Goal: Information Seeking & Learning: Learn about a topic

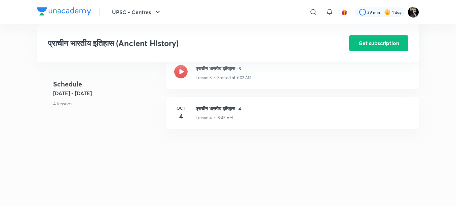
scroll to position [332, 0]
click at [204, 71] on h3 "प्राचीन भारतीय इतिहास -3" at bounding box center [303, 68] width 215 height 7
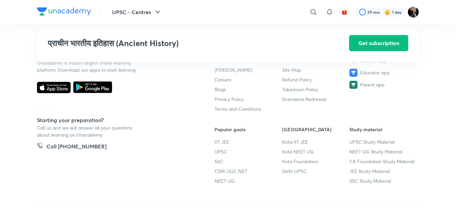
scroll to position [549, 0]
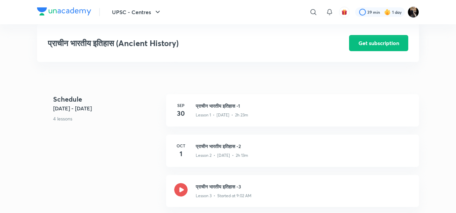
scroll to position [214, 0]
click at [217, 144] on h3 "प्राचीन भारतीय इतिहास -2" at bounding box center [303, 146] width 215 height 7
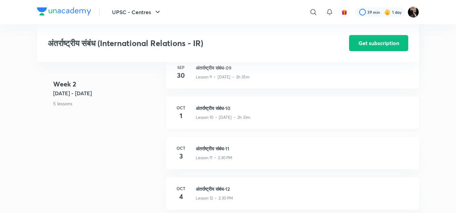
click at [213, 108] on h3 "अंतर्राष्ट्रीय संबंध-10" at bounding box center [303, 108] width 215 height 7
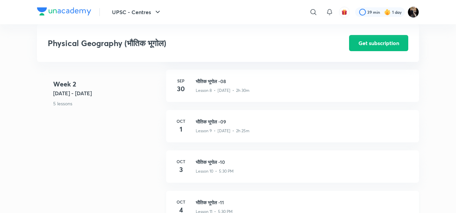
scroll to position [553, 0]
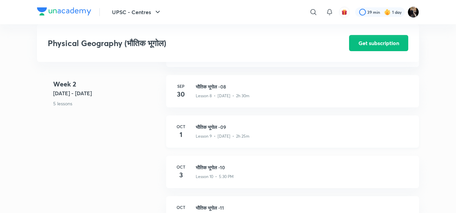
click at [211, 125] on h3 "भौतिक भूगोल -09" at bounding box center [303, 127] width 215 height 7
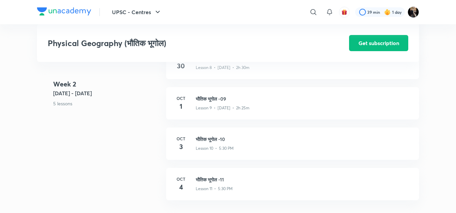
scroll to position [580, 0]
click at [211, 100] on h3 "भौतिक भूगोल -09" at bounding box center [303, 100] width 215 height 7
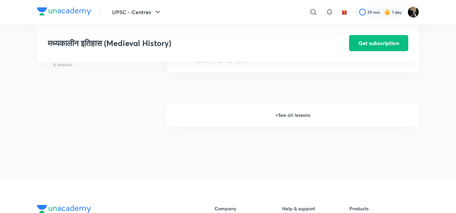
click at [289, 114] on h6 "+ See all lessons" at bounding box center [292, 115] width 253 height 24
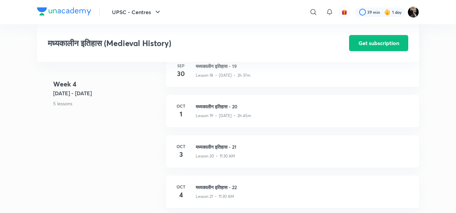
scroll to position [1049, 0]
click at [234, 104] on h3 "मध्यकालीन इतिहास - 20" at bounding box center [303, 107] width 215 height 7
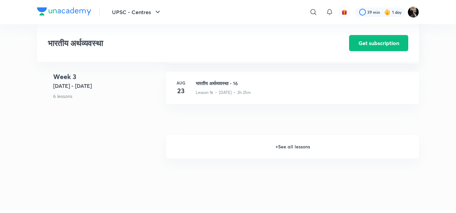
scroll to position [905, 0]
click at [288, 146] on h6 "+ See all lessons" at bounding box center [292, 147] width 253 height 24
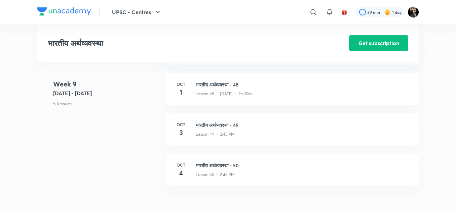
scroll to position [2377, 0]
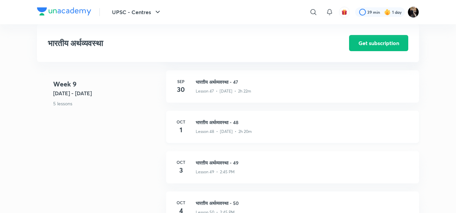
click at [222, 121] on h3 "भारतीय अर्थव्यवस्था - 48" at bounding box center [303, 122] width 215 height 7
